Goal: Download file/media

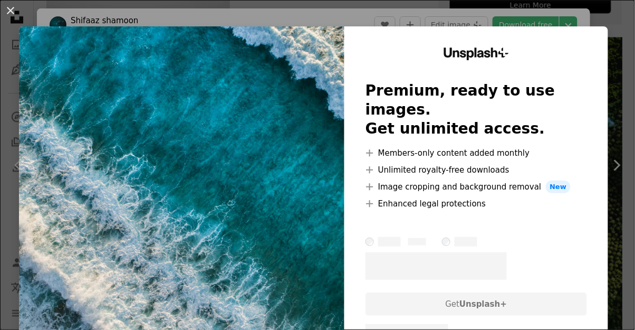
scroll to position [99, 0]
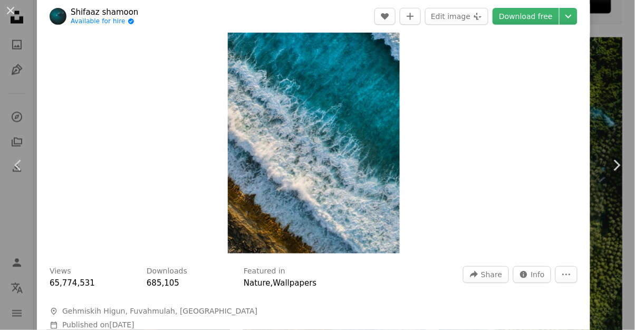
click at [550, 21] on link "Download free" at bounding box center [526, 16] width 66 height 17
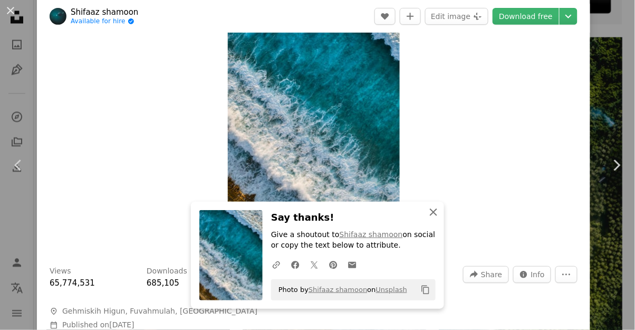
click at [434, 215] on icon "An X shape" at bounding box center [433, 212] width 13 height 13
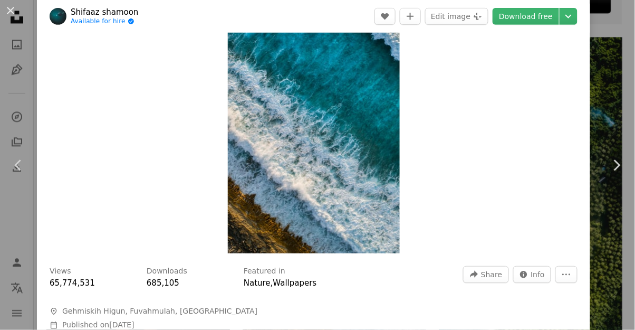
click at [545, 18] on link "Download free" at bounding box center [526, 16] width 66 height 17
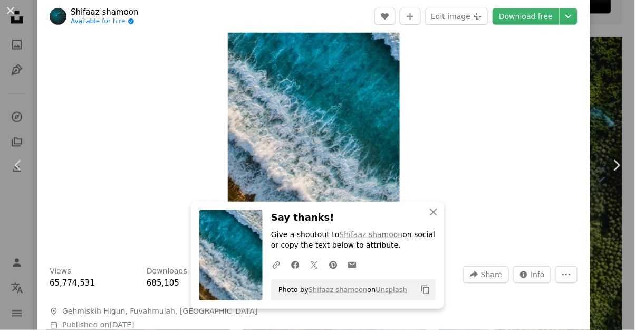
click at [426, 294] on icon "Copy content" at bounding box center [425, 289] width 9 height 9
click at [438, 212] on icon "An X shape" at bounding box center [433, 212] width 13 height 13
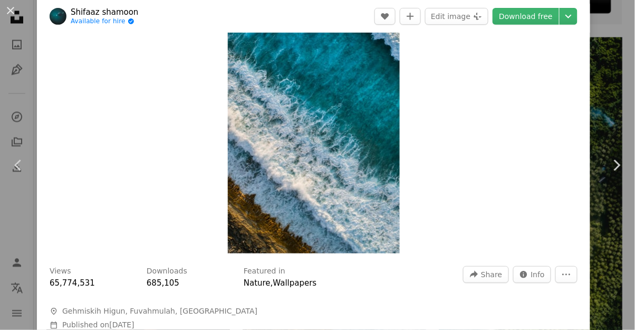
click at [577, 20] on icon "Chevron down" at bounding box center [568, 16] width 17 height 13
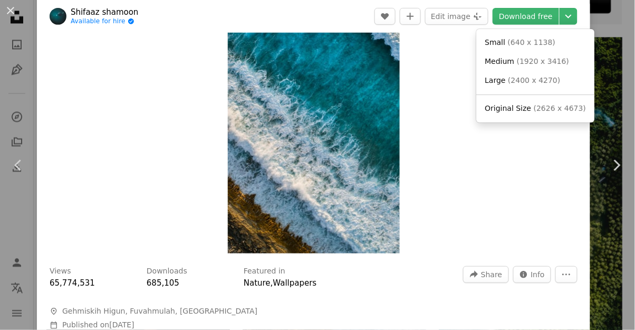
click at [549, 80] on span "( 2400 x 4270 )" at bounding box center [534, 80] width 52 height 8
